Goal: Information Seeking & Learning: Learn about a topic

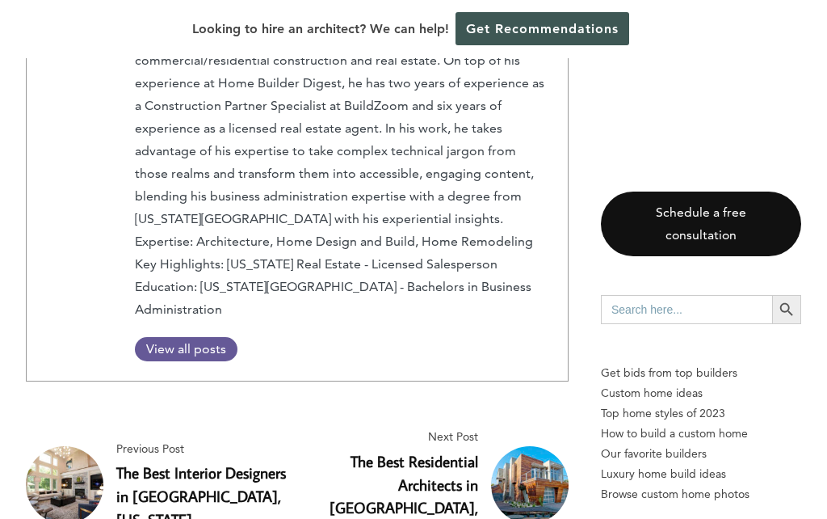
scroll to position [9136, 0]
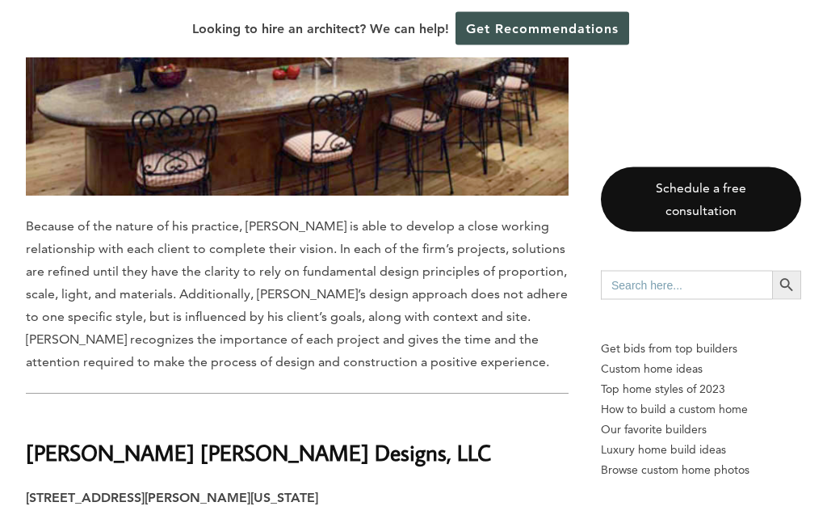
scroll to position [2552, 0]
click at [554, 218] on span "Because of the nature of his practice, [PERSON_NAME] is able to develop a close…" at bounding box center [297, 293] width 542 height 151
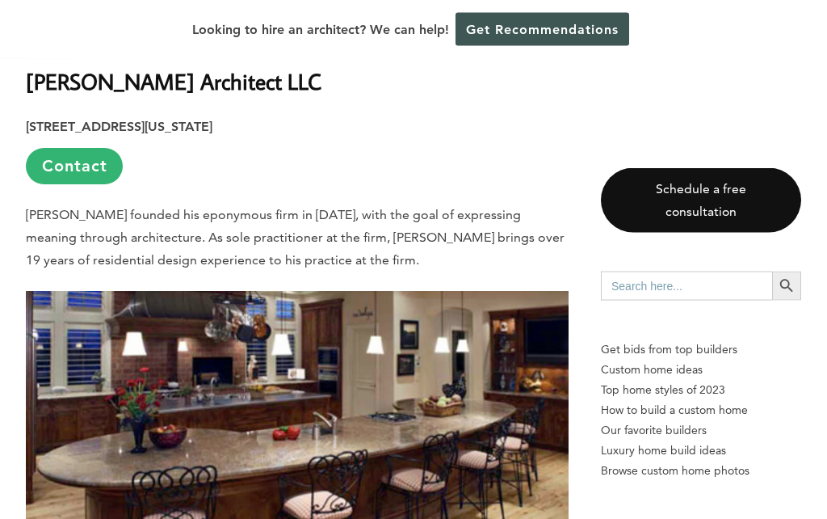
scroll to position [2143, 0]
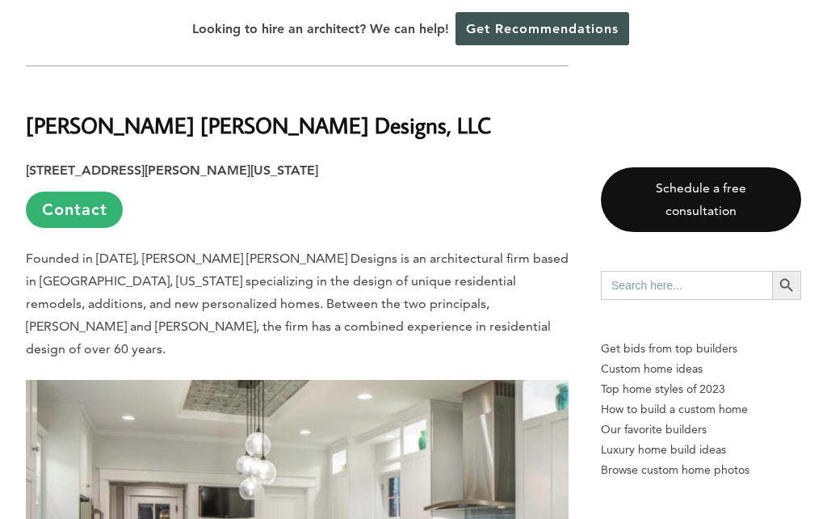
scroll to position [2879, 0]
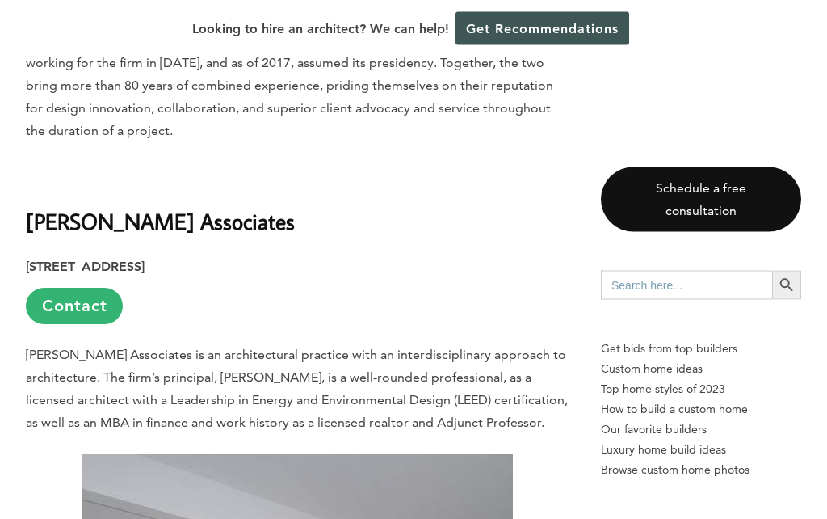
scroll to position [4593, 0]
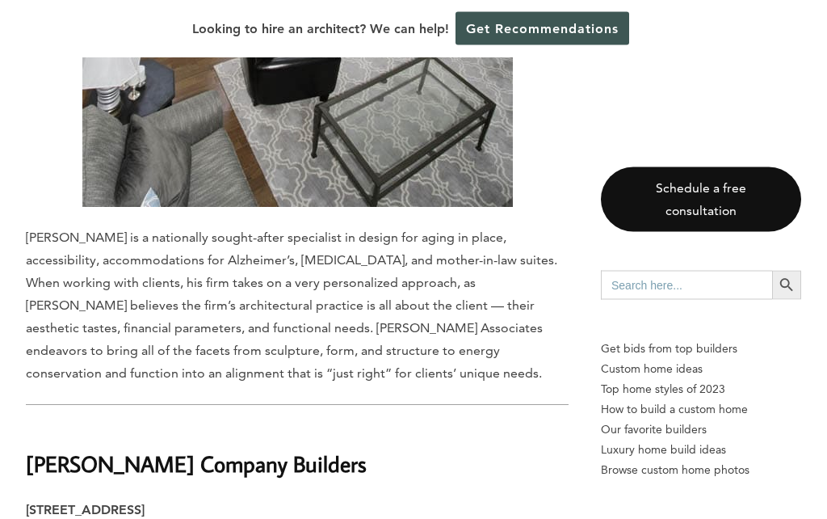
scroll to position [5494, 0]
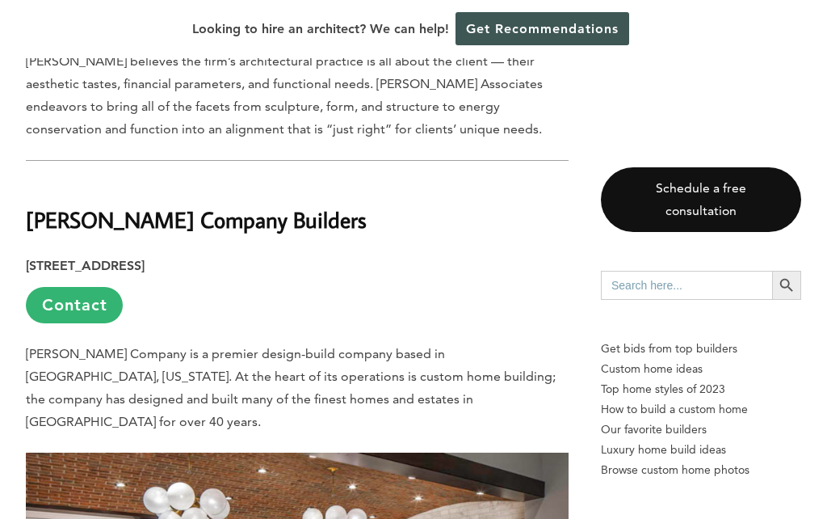
scroll to position [5737, 0]
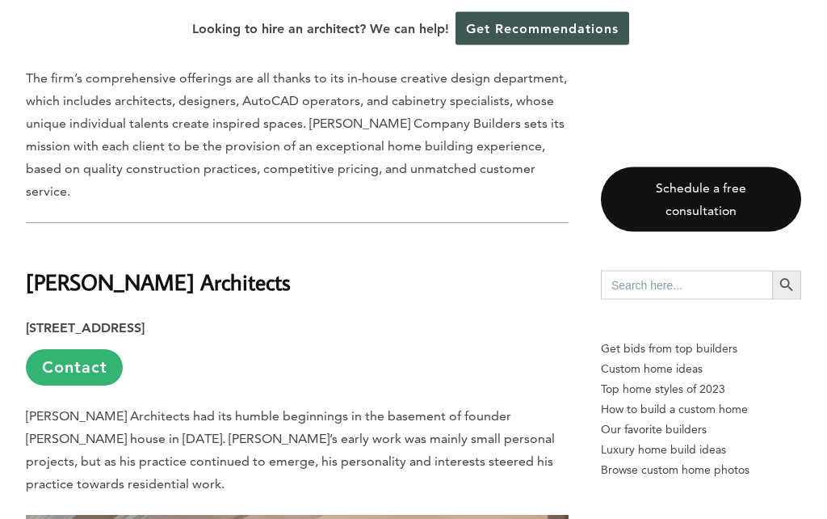
scroll to position [6512, 0]
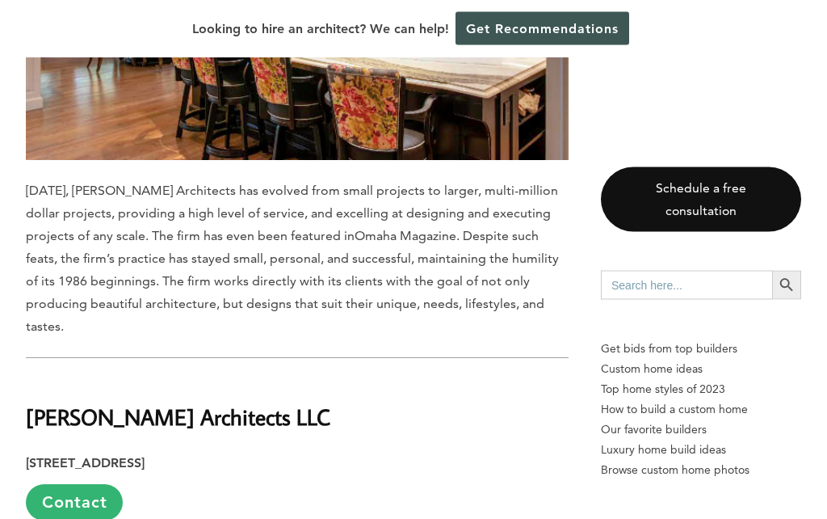
scroll to position [7236, 0]
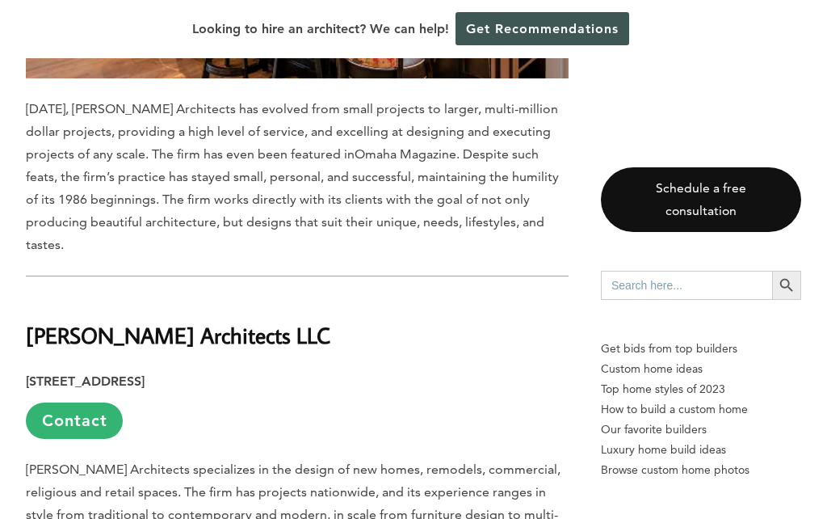
scroll to position [7321, 0]
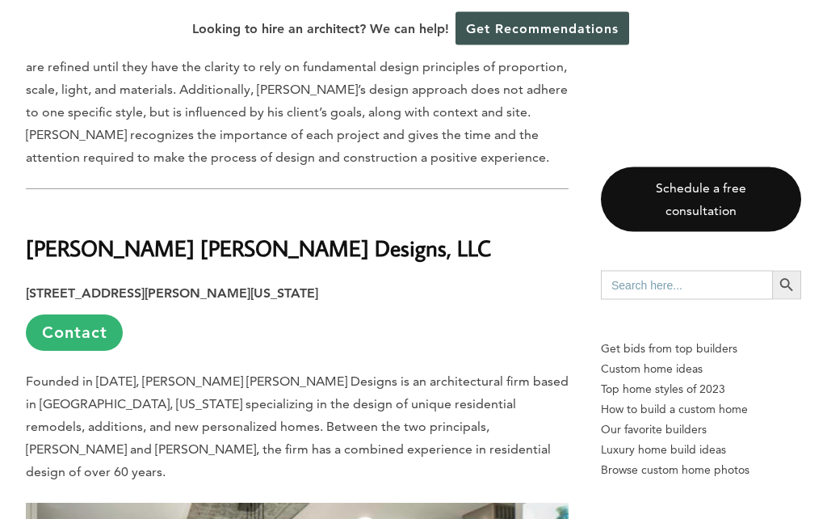
scroll to position [2743, 0]
